Goal: Find specific page/section: Find specific page/section

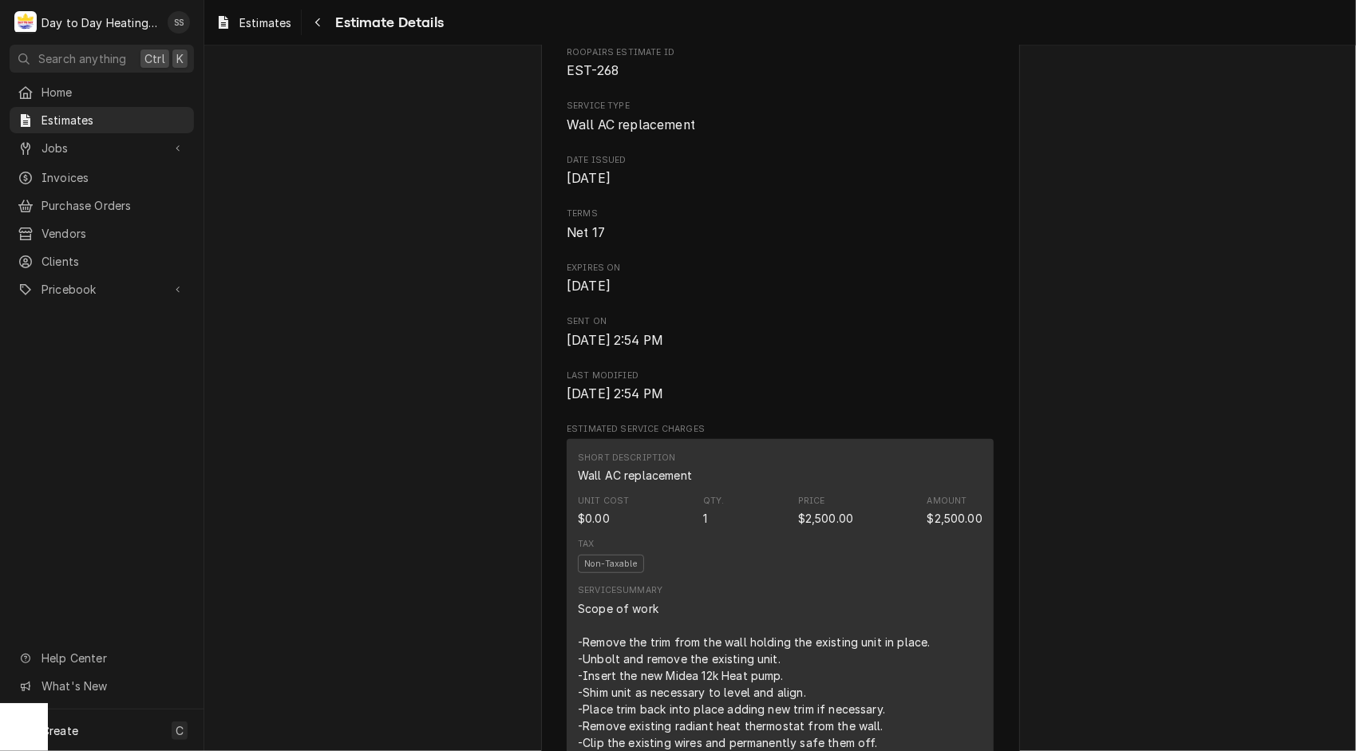
scroll to position [37, 0]
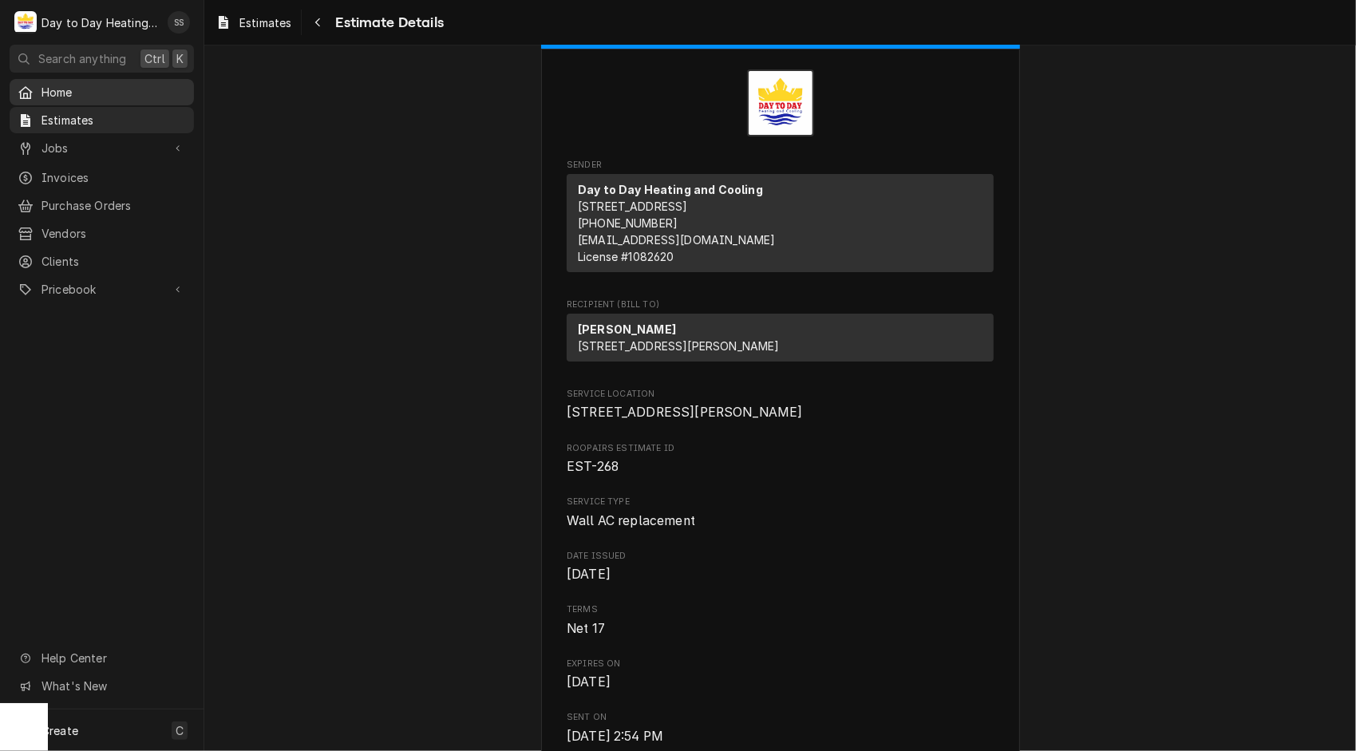
click at [81, 93] on span "Home" at bounding box center [113, 92] width 144 height 17
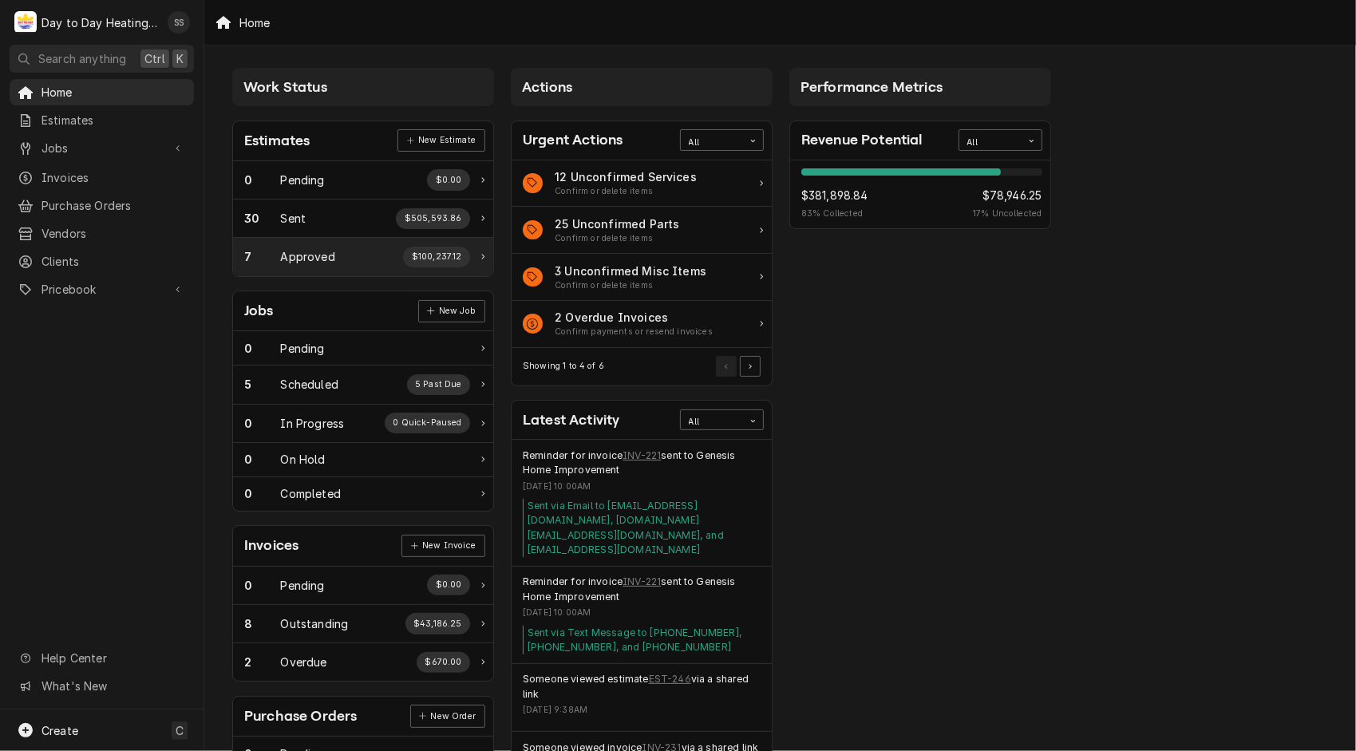
click at [381, 255] on div "7 Approved $100,237.12" at bounding box center [357, 257] width 226 height 21
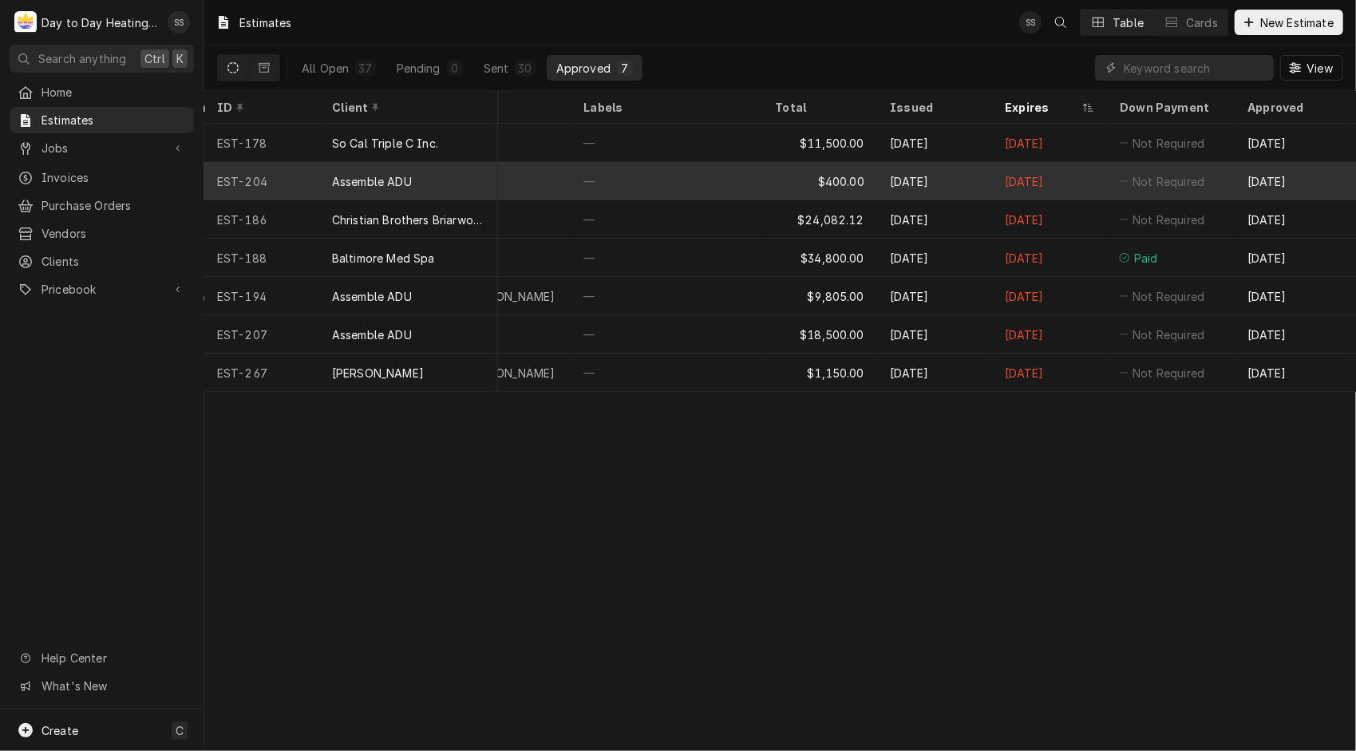
scroll to position [0, 814]
